Goal: Task Accomplishment & Management: Manage account settings

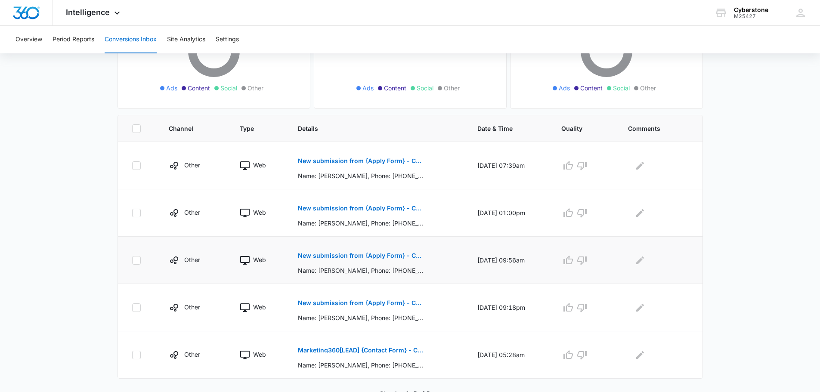
scroll to position [135, 0]
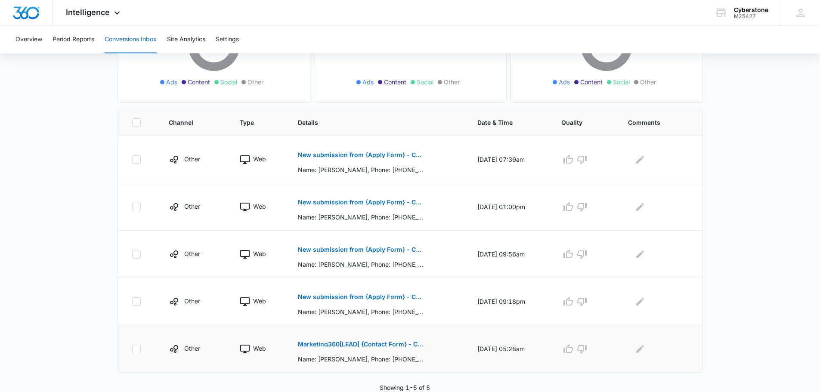
click at [351, 344] on p "Marketing360[LEAD] {Contact Form} - Cyberstone Security" at bounding box center [360, 344] width 125 height 6
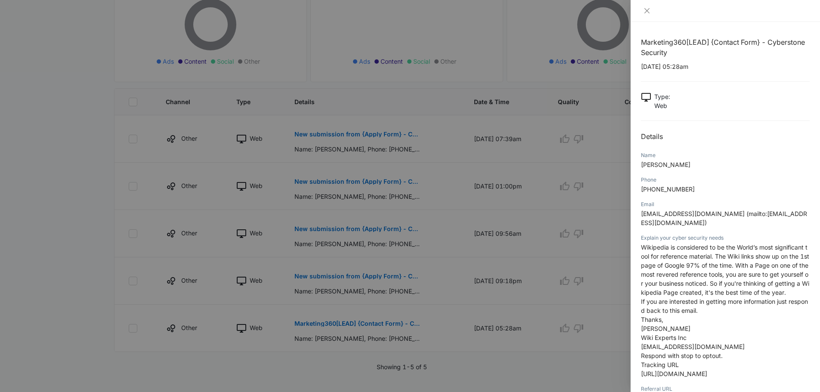
scroll to position [167, 0]
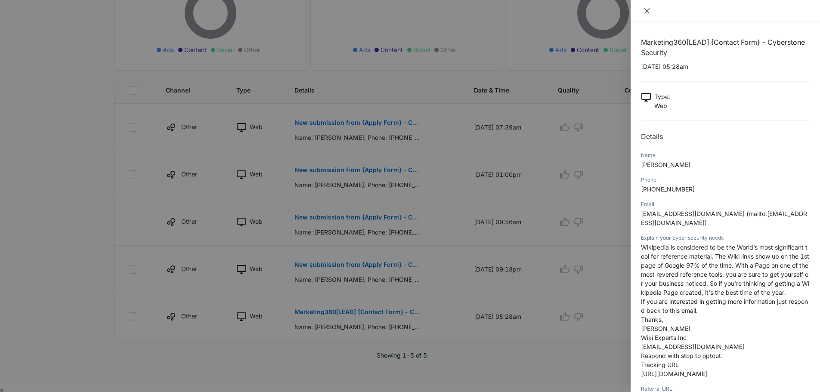
click at [645, 9] on icon "close" at bounding box center [646, 10] width 5 height 5
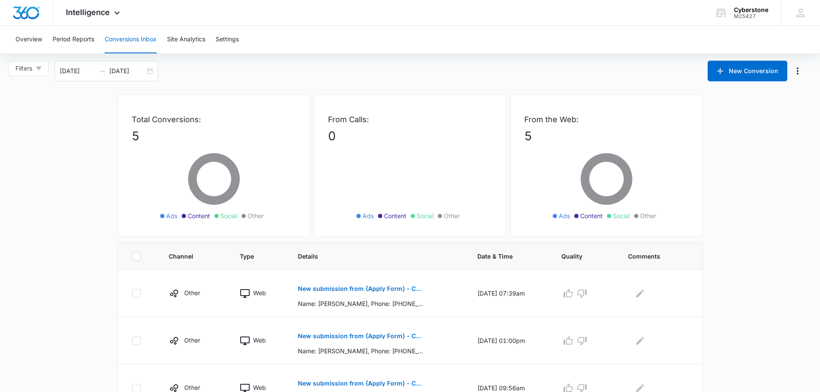
scroll to position [0, 0]
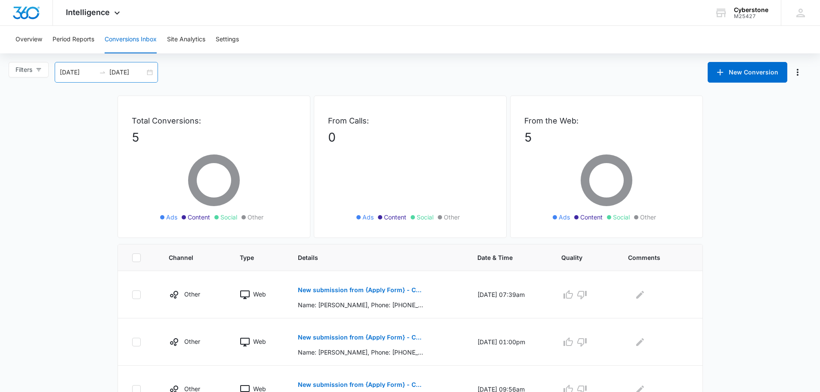
click at [152, 73] on div "[DATE] [DATE]" at bounding box center [106, 72] width 103 height 21
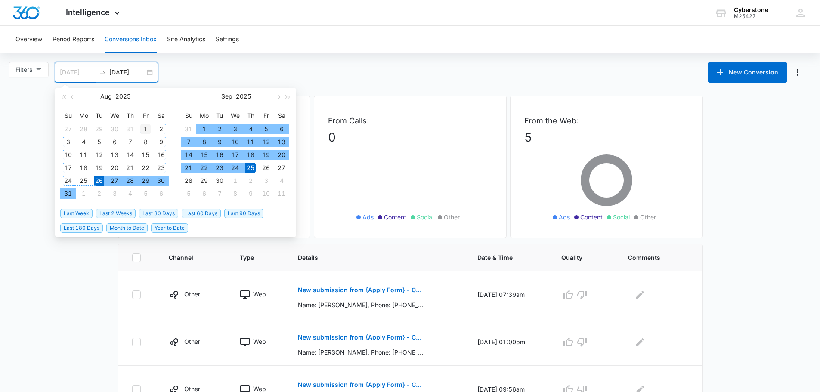
type input "[DATE]"
click at [146, 127] on div "1" at bounding box center [145, 129] width 10 height 10
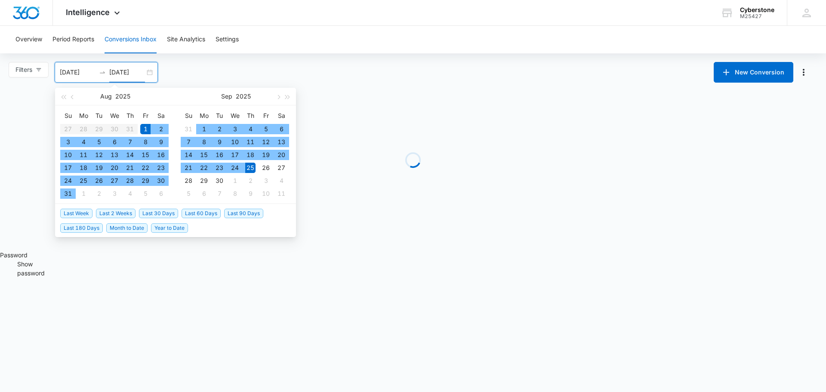
type input "[DATE]"
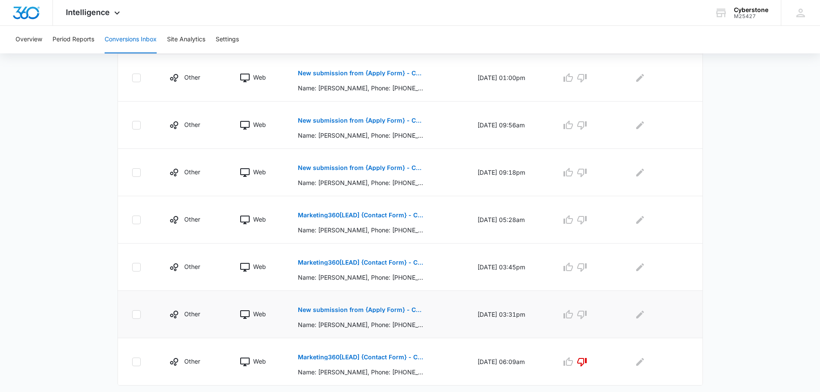
scroll to position [277, 0]
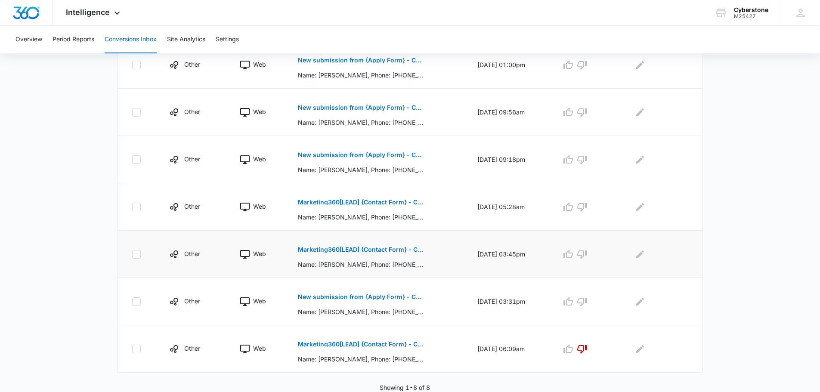
click at [353, 251] on p "Marketing360[LEAD] {Contact Form} - Cyberstone Security" at bounding box center [360, 250] width 125 height 6
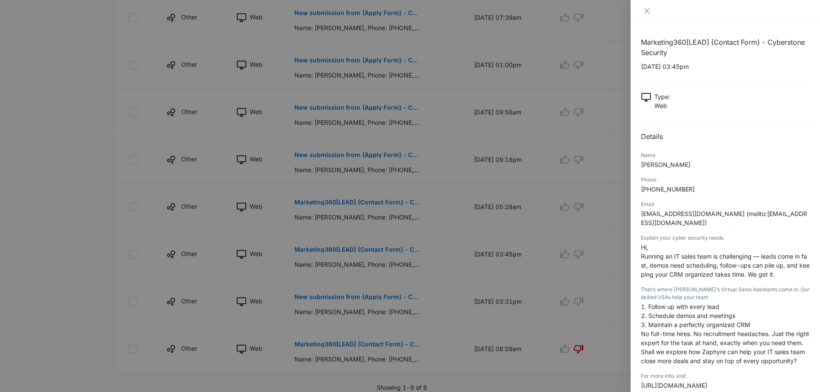
click at [341, 347] on div at bounding box center [410, 196] width 820 height 392
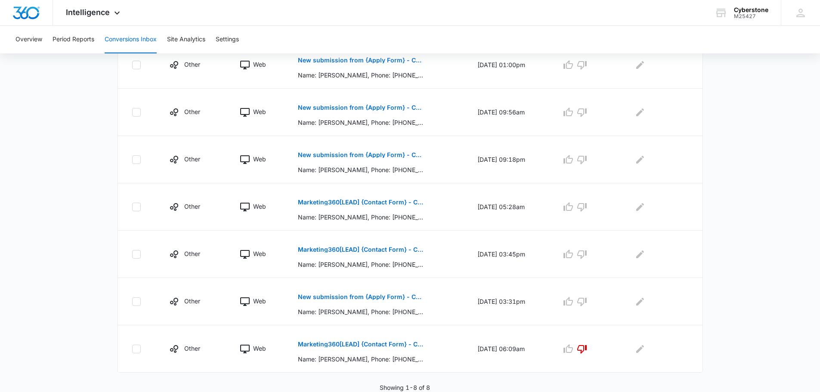
click at [341, 347] on p "Marketing360[LEAD] {Contact Form} - Cyberstone Security" at bounding box center [360, 344] width 125 height 6
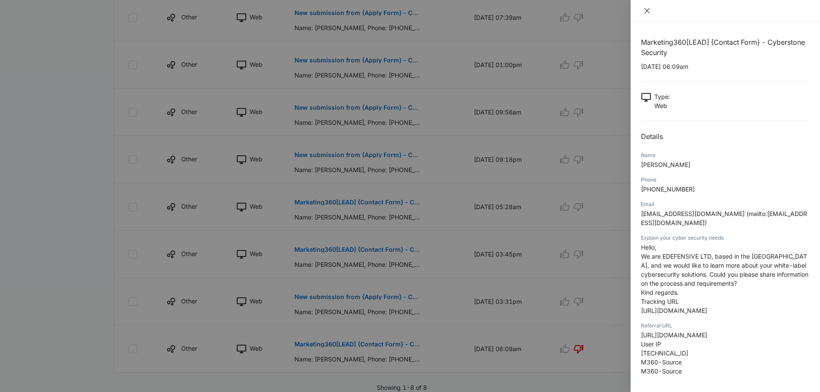
click at [649, 9] on icon "close" at bounding box center [646, 10] width 5 height 5
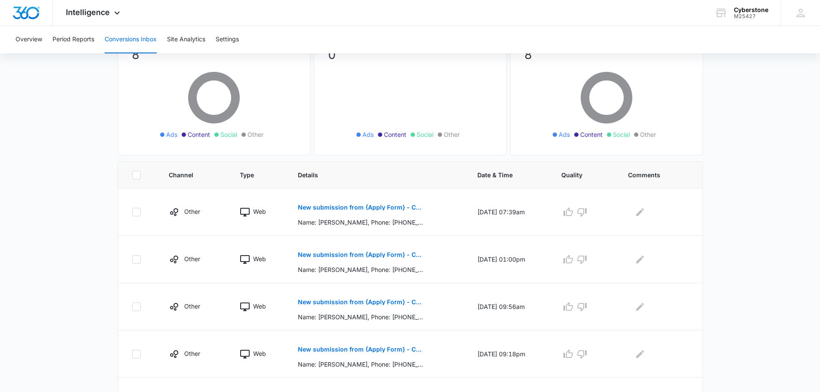
scroll to position [0, 0]
